Goal: Find specific page/section

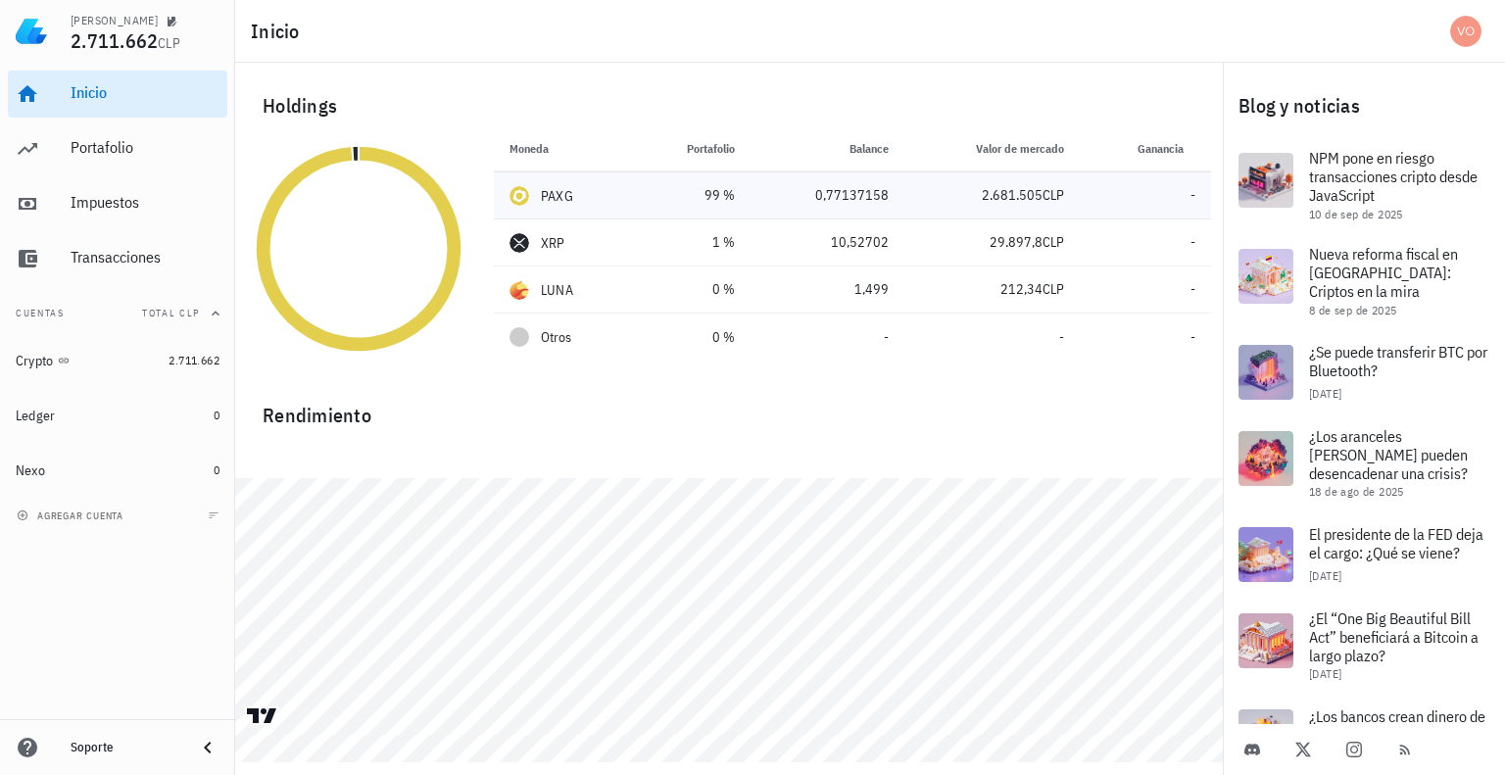
click at [544, 190] on div "PAXG" at bounding box center [557, 196] width 32 height 20
click at [90, 256] on div "Transacciones" at bounding box center [145, 257] width 149 height 19
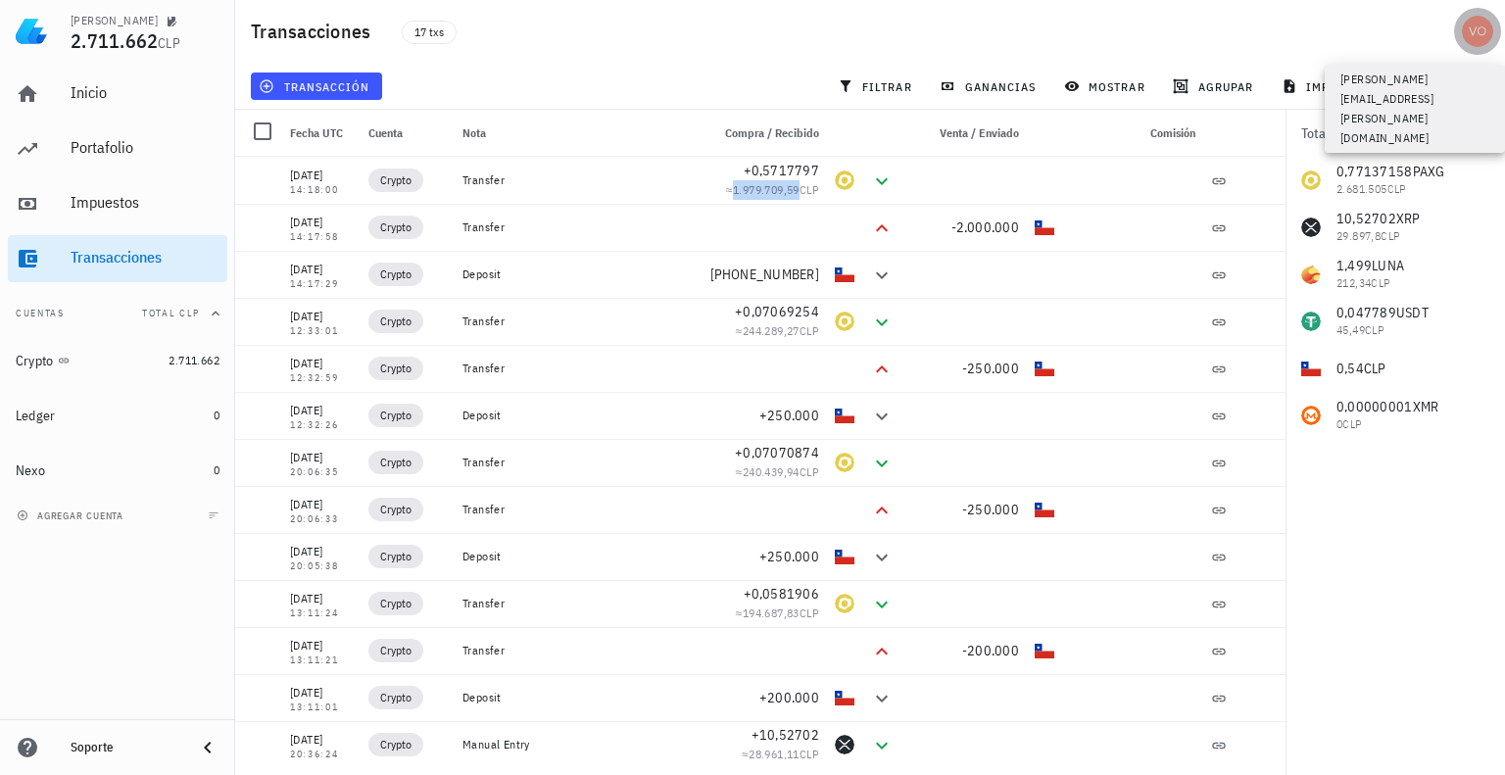
click at [1478, 30] on div "avatar" at bounding box center [1477, 31] width 31 height 31
